Goal: Find specific page/section: Find specific page/section

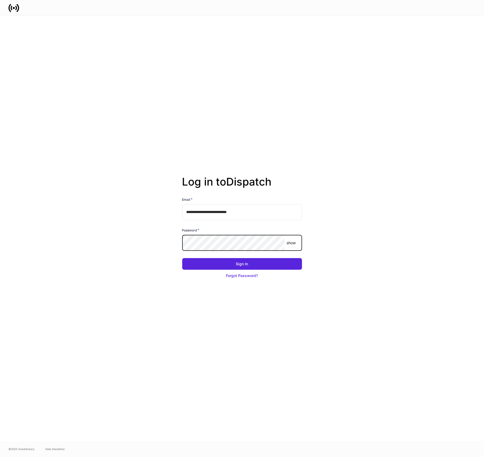
click at [182, 258] on button "Sign In" at bounding box center [242, 264] width 120 height 12
